Goal: Find specific page/section: Find specific page/section

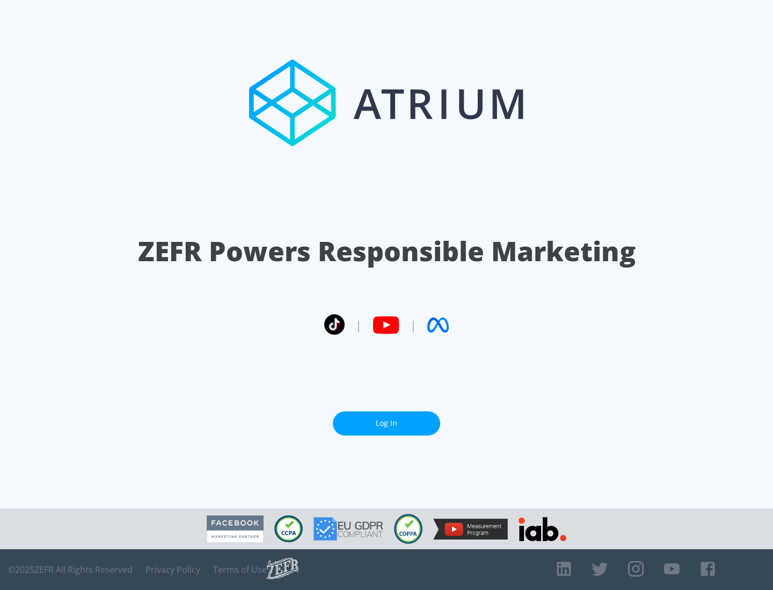
click at [386, 423] on link "Log In" at bounding box center [386, 424] width 107 height 24
